Goal: Book appointment/travel/reservation

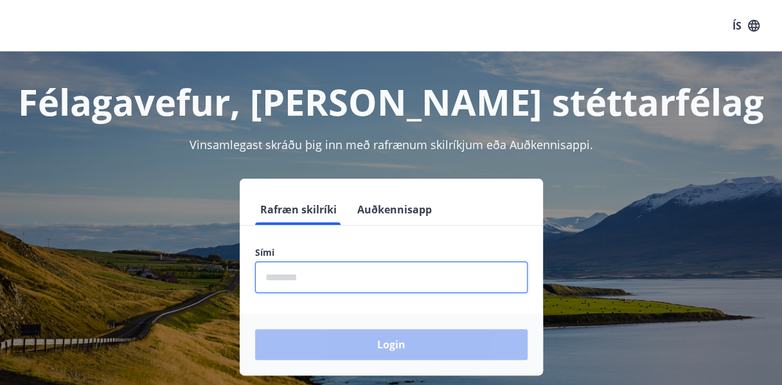
click at [378, 286] on input "phone" at bounding box center [391, 276] width 272 height 31
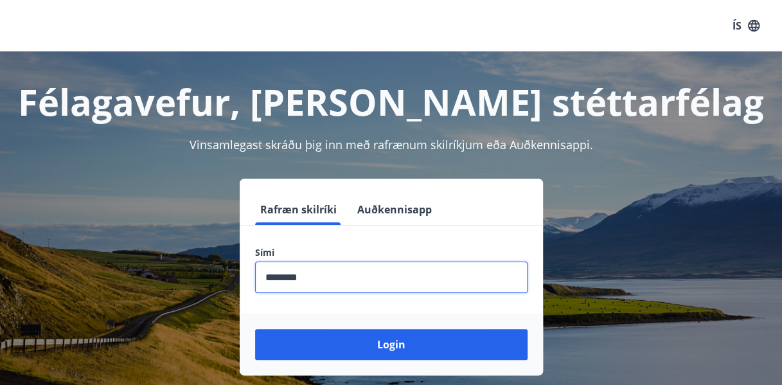
type input "********"
click at [255, 329] on button "Login" at bounding box center [391, 344] width 272 height 31
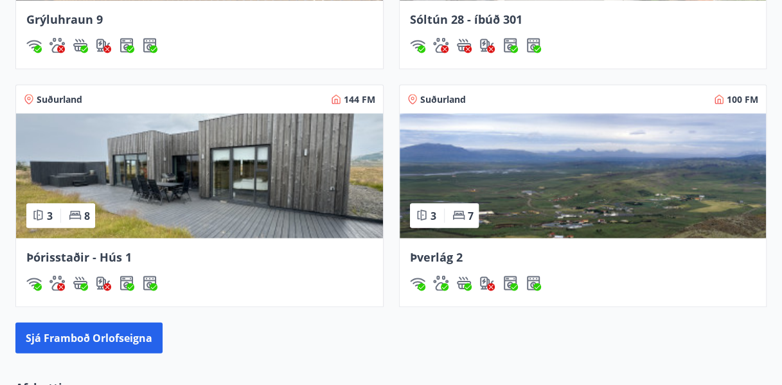
scroll to position [1156, 0]
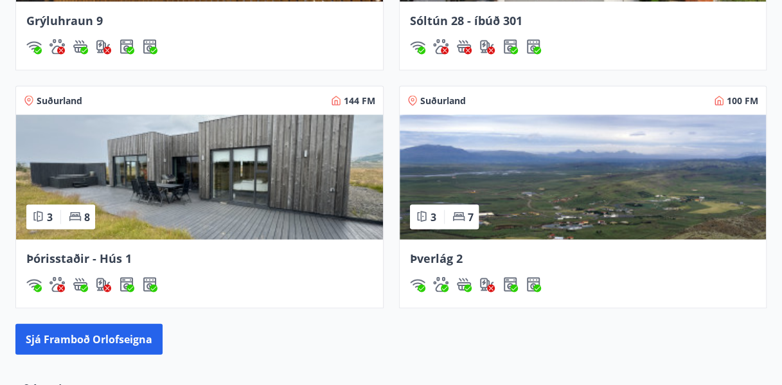
click at [441, 258] on span "Þverlág 2" at bounding box center [436, 257] width 53 height 15
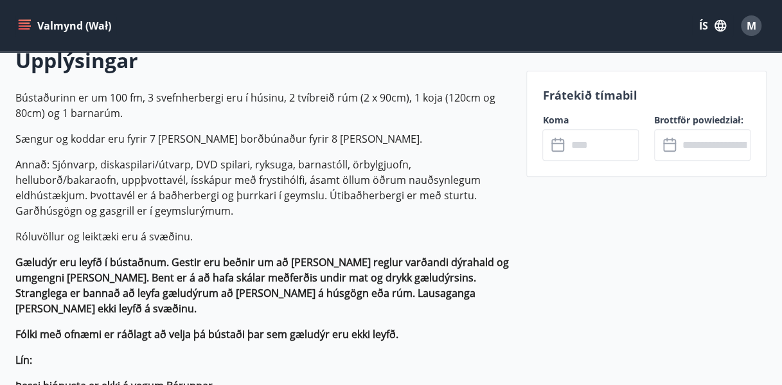
scroll to position [308, 0]
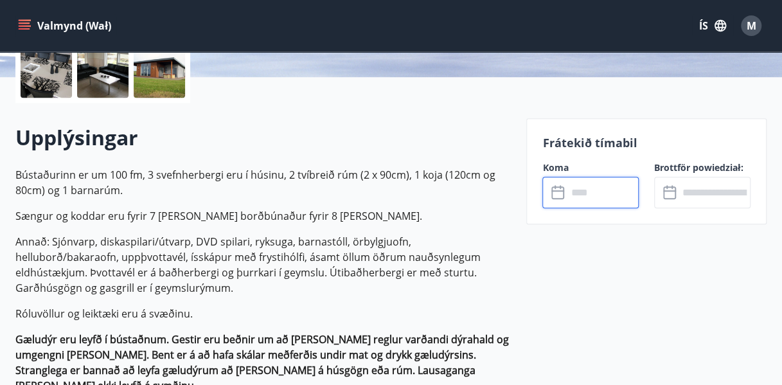
click at [582, 193] on input "text" at bounding box center [603, 192] width 72 height 31
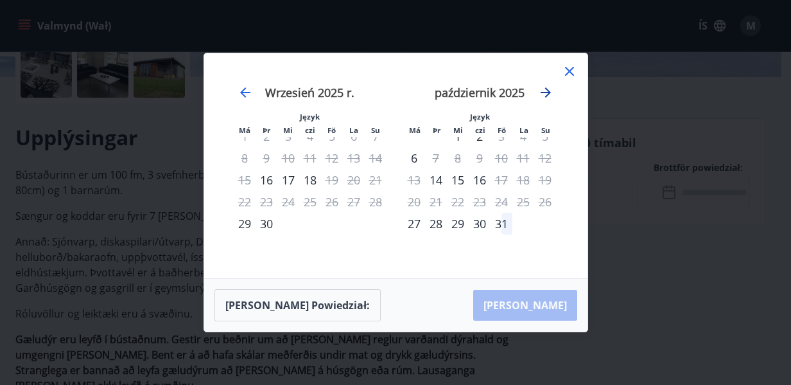
click at [542, 92] on icon "Przejdź do przodu, aby przejść do następnego miesiąca." at bounding box center [545, 92] width 15 height 15
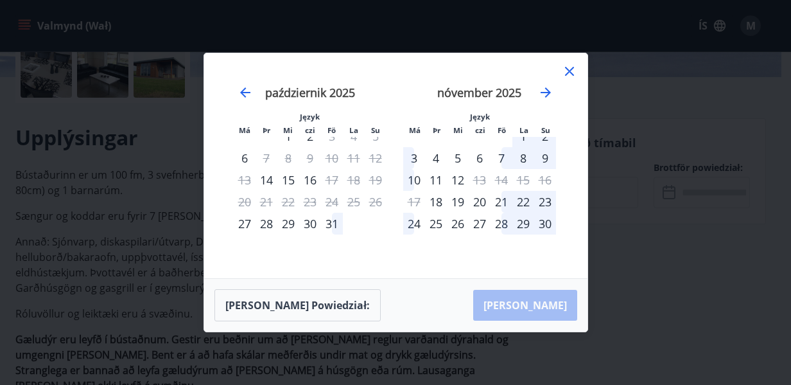
click at [334, 227] on div "31" at bounding box center [332, 224] width 22 height 22
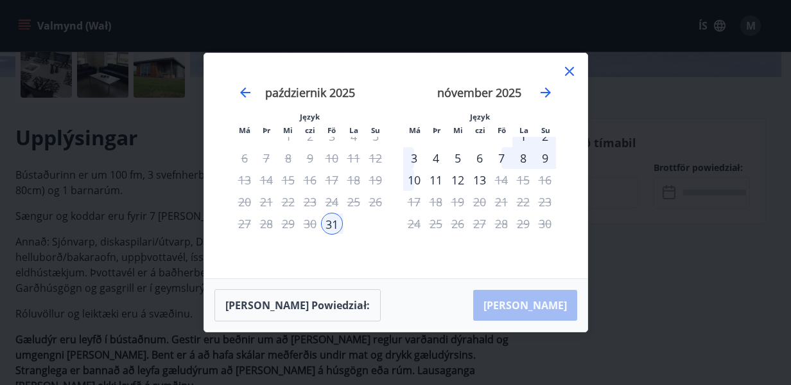
click at [546, 141] on div "2" at bounding box center [545, 136] width 22 height 22
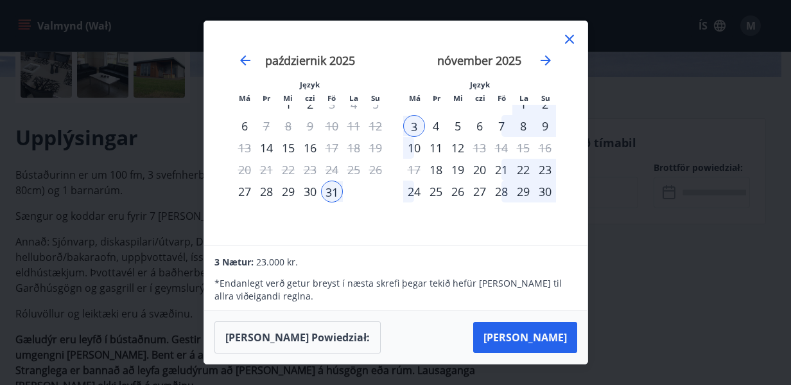
click at [410, 124] on div "3" at bounding box center [414, 126] width 22 height 22
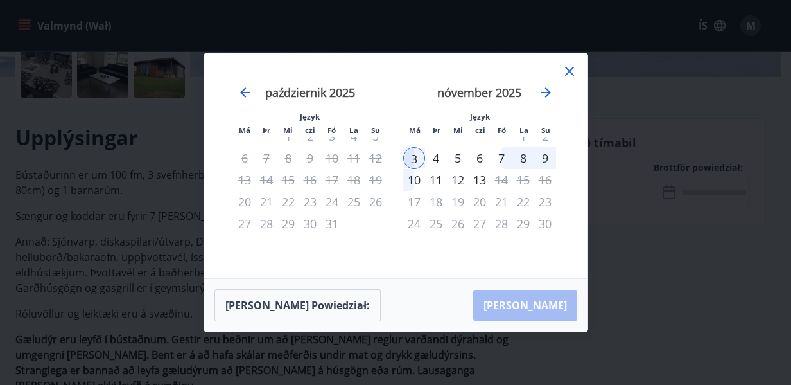
click at [333, 229] on div "31" at bounding box center [332, 224] width 22 height 22
click at [572, 75] on icon at bounding box center [569, 71] width 15 height 15
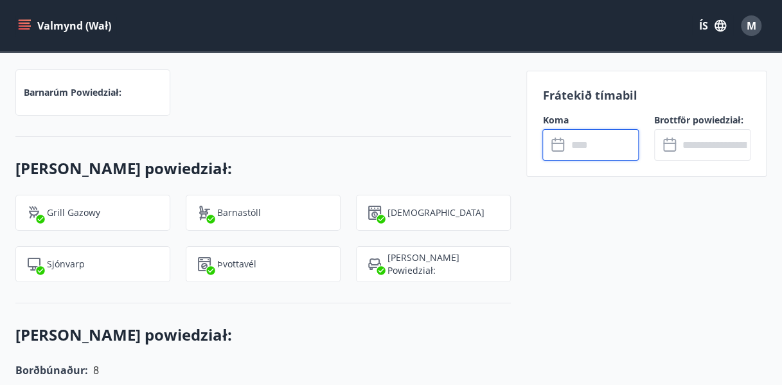
scroll to position [2081, 0]
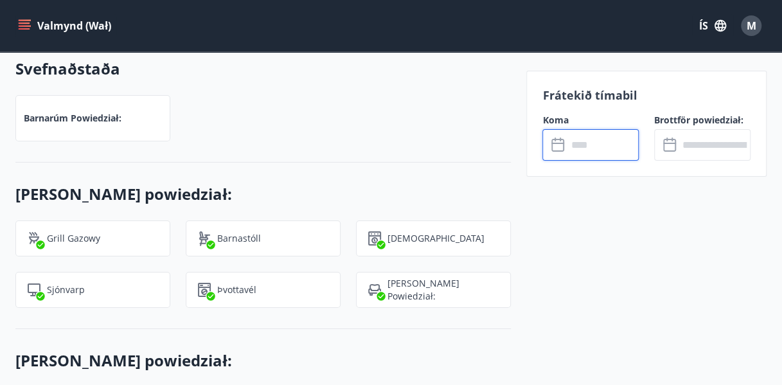
click at [583, 146] on input "text" at bounding box center [603, 144] width 72 height 31
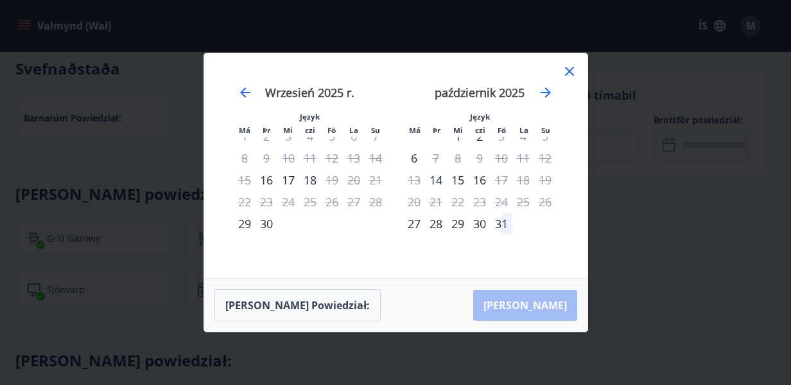
click at [502, 224] on div "31" at bounding box center [502, 224] width 22 height 22
click at [545, 91] on icon "Przejdź do przodu, aby przejść do następnego miesiąca." at bounding box center [545, 92] width 15 height 15
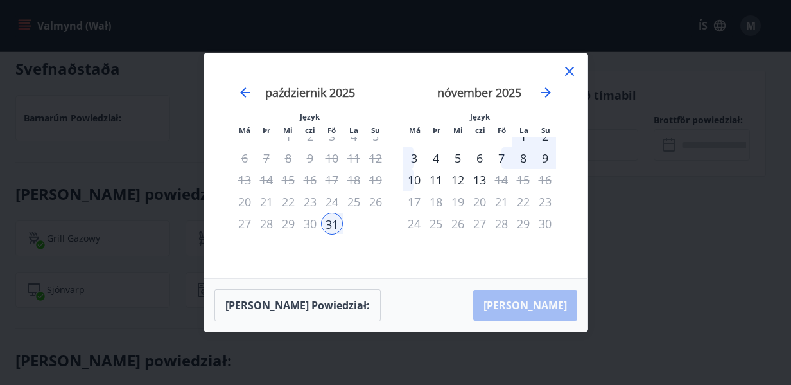
click at [411, 160] on div "3" at bounding box center [414, 158] width 22 height 22
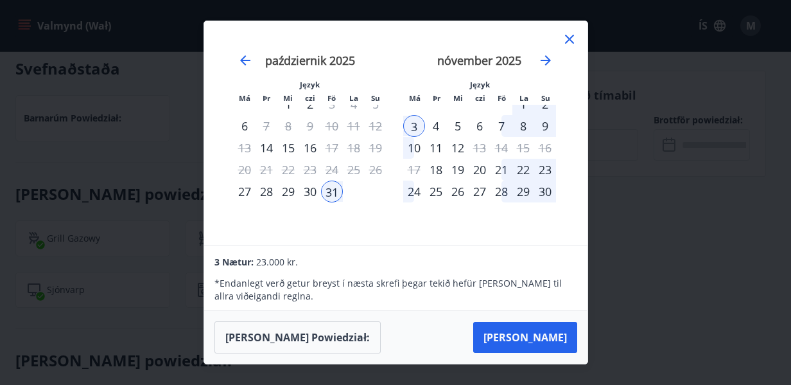
click at [570, 36] on icon at bounding box center [569, 38] width 15 height 15
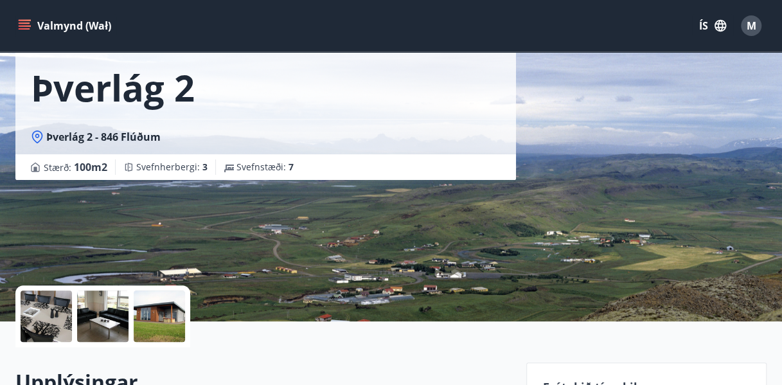
scroll to position [0, 0]
